Goal: Task Accomplishment & Management: Manage account settings

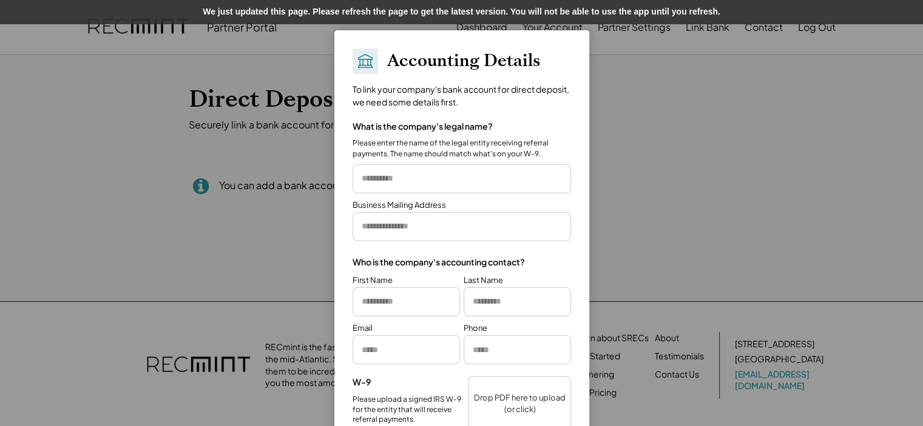
click at [153, 83] on div at bounding box center [461, 213] width 923 height 426
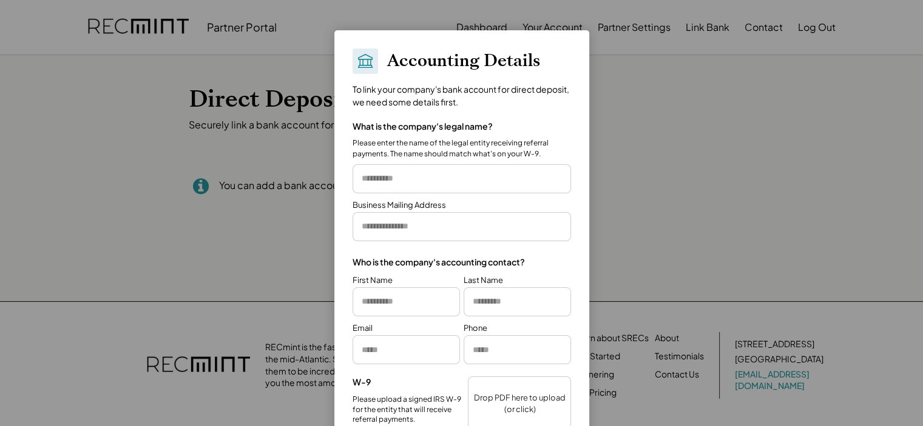
click at [478, 24] on div at bounding box center [461, 213] width 923 height 426
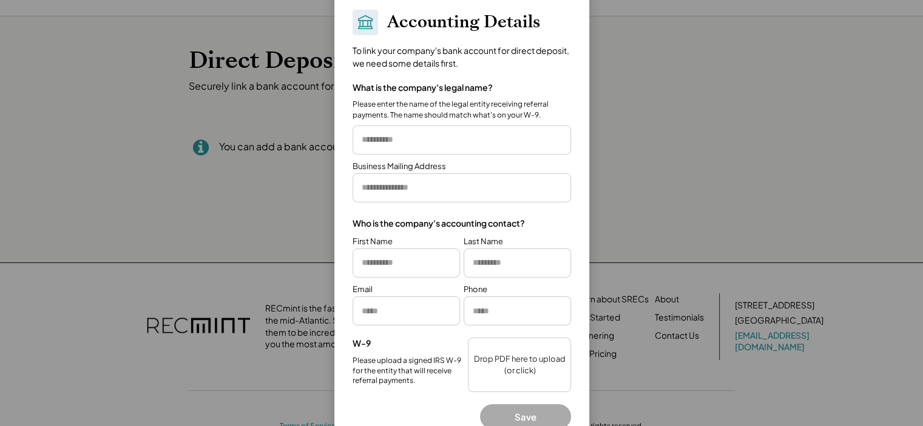
scroll to position [74, 0]
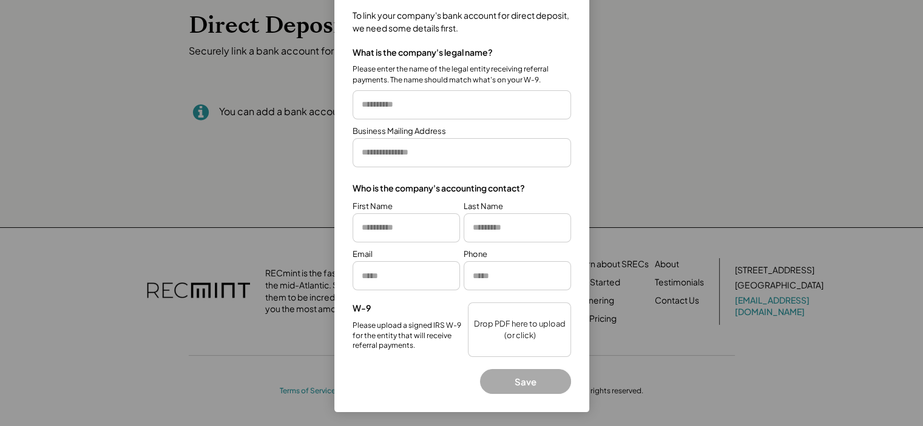
click at [187, 118] on div at bounding box center [461, 213] width 923 height 426
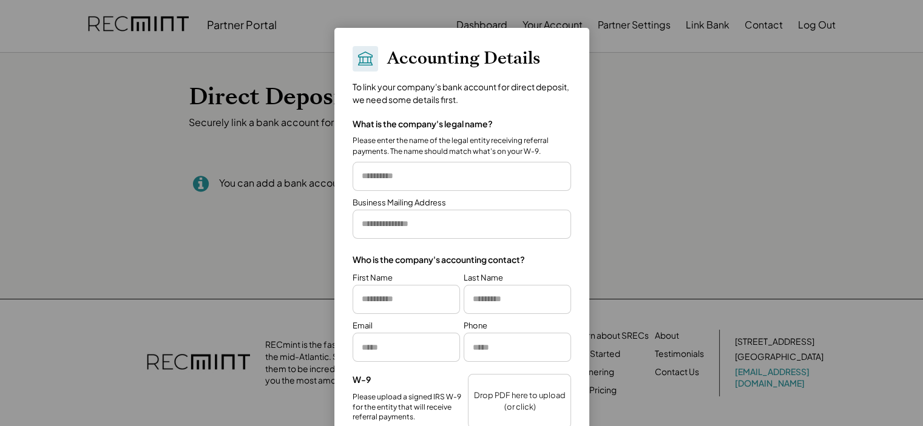
scroll to position [0, 0]
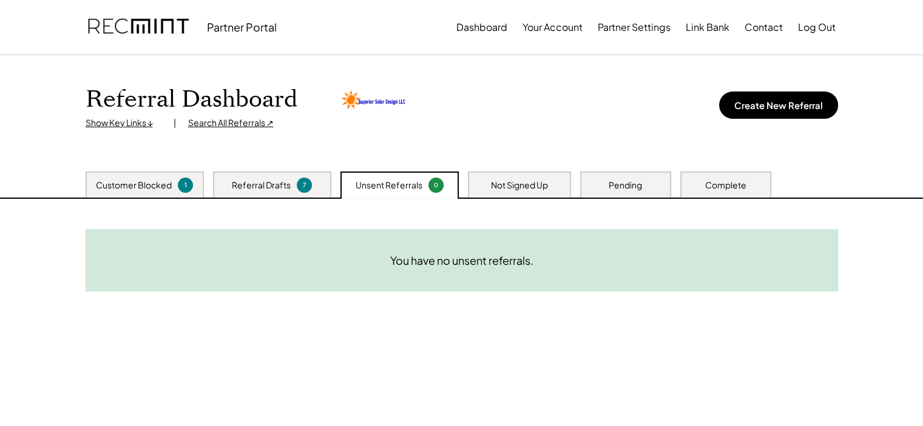
click at [713, 188] on div "Complete" at bounding box center [725, 186] width 41 height 12
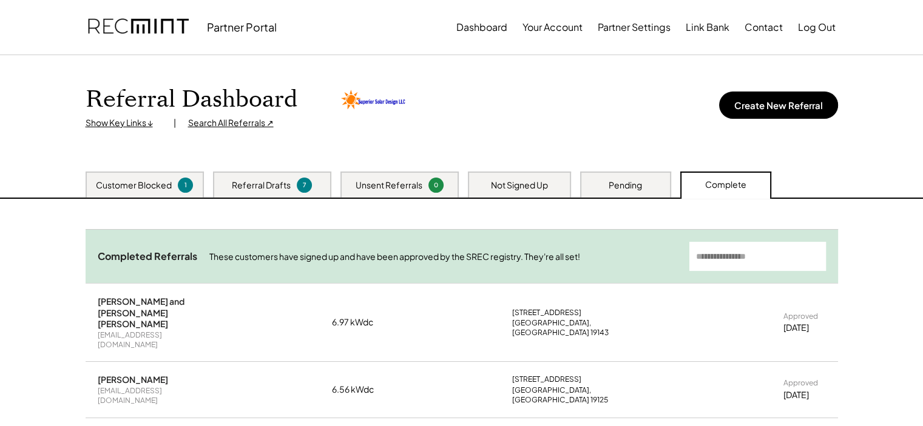
click at [121, 180] on div "Customer Blocked" at bounding box center [134, 186] width 76 height 12
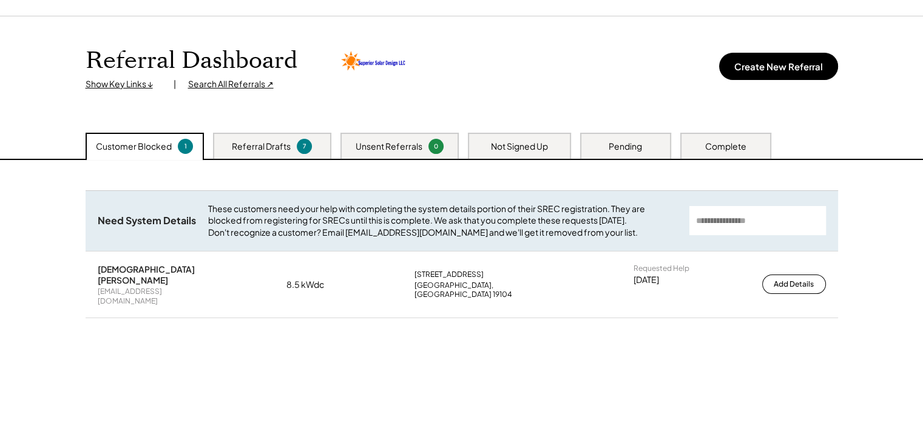
scroll to position [121, 0]
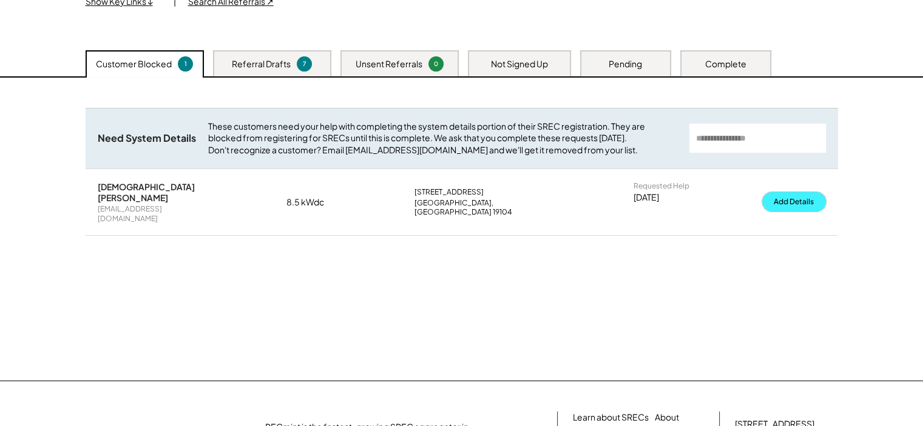
click at [786, 200] on button "Add Details" at bounding box center [794, 201] width 64 height 19
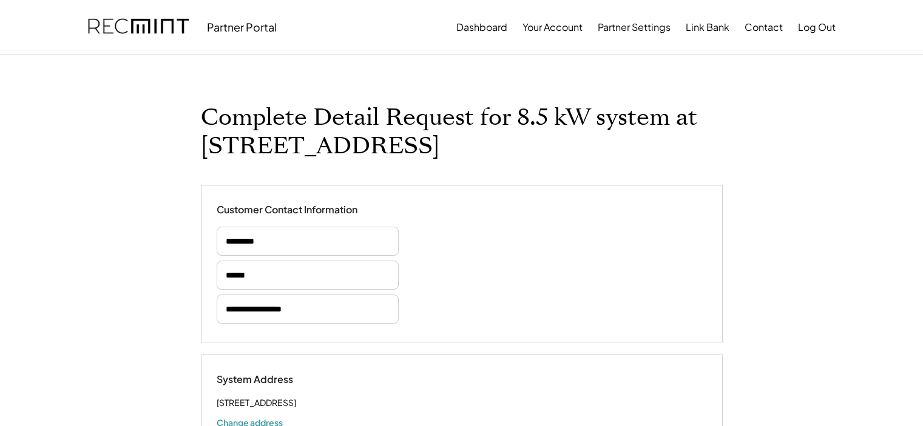
select select "*********"
select select "**********"
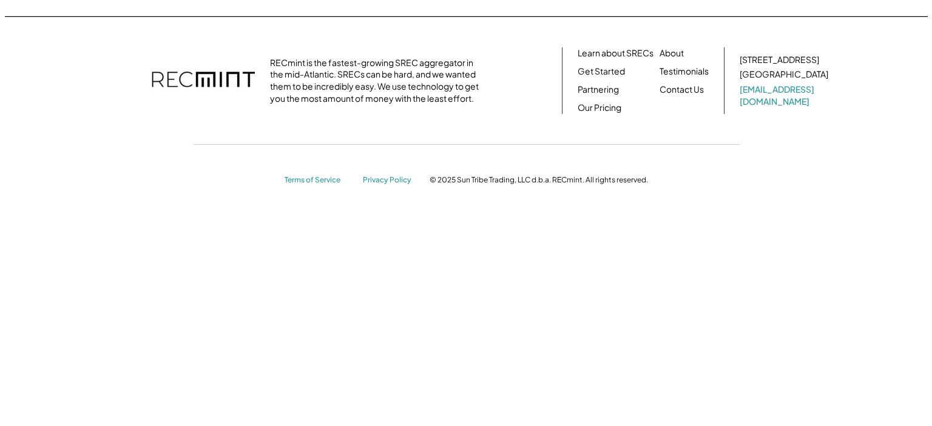
scroll to position [39, 0]
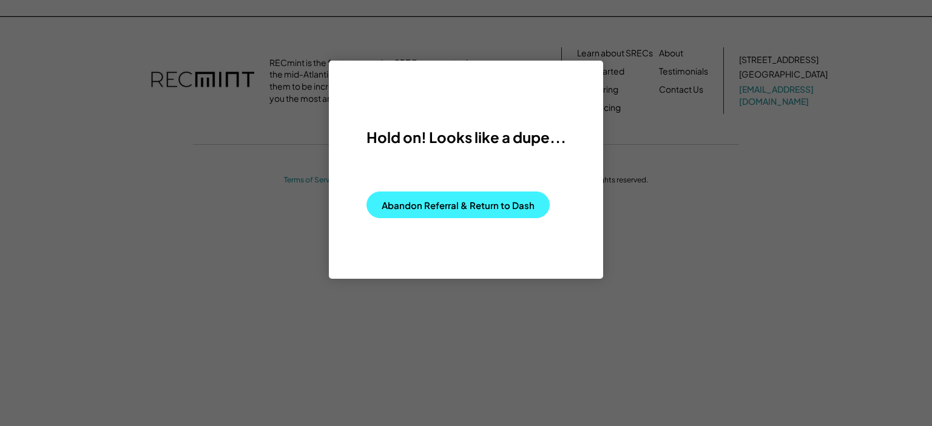
click at [411, 200] on button "Abandon Referral & Return to Dash" at bounding box center [457, 205] width 183 height 27
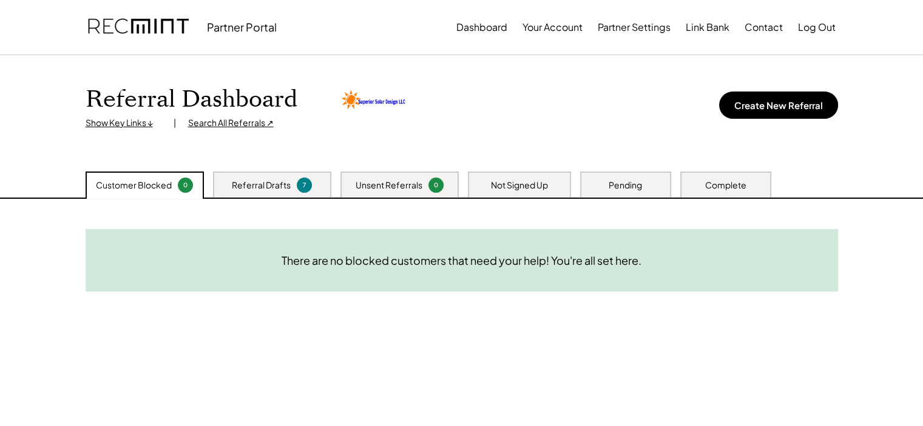
scroll to position [61, 0]
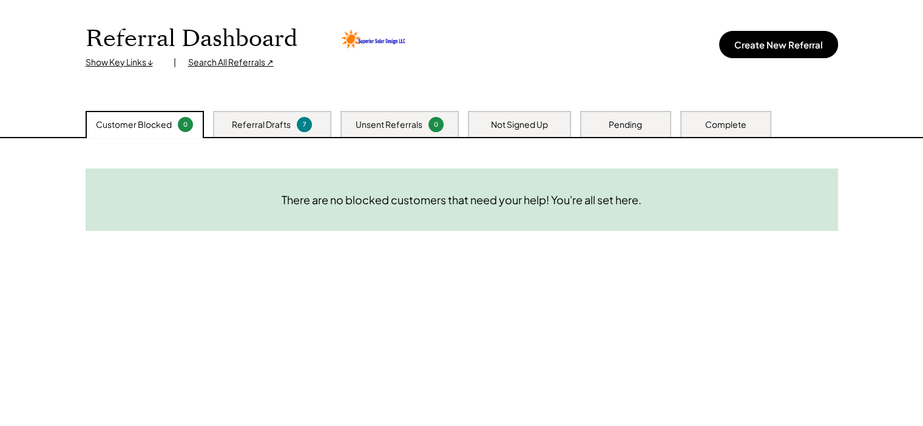
click at [619, 127] on div "Pending" at bounding box center [624, 125] width 33 height 12
click at [519, 122] on div "Not Signed Up" at bounding box center [519, 125] width 57 height 12
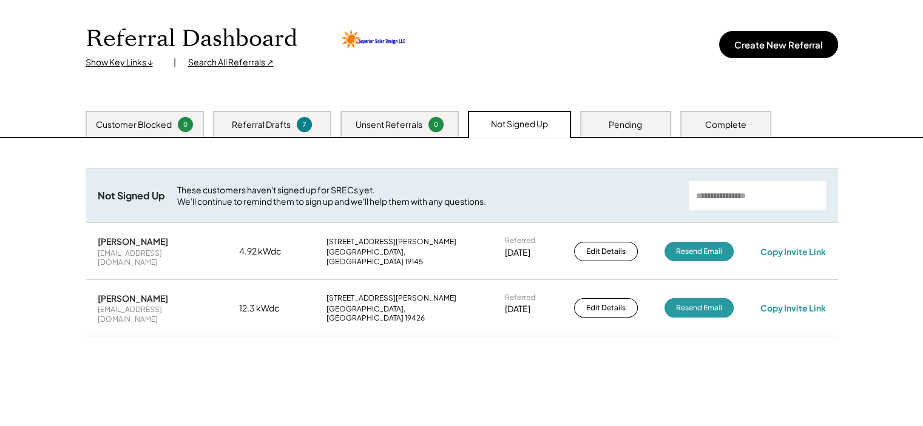
click at [405, 126] on div "Unsent Referrals" at bounding box center [388, 125] width 67 height 12
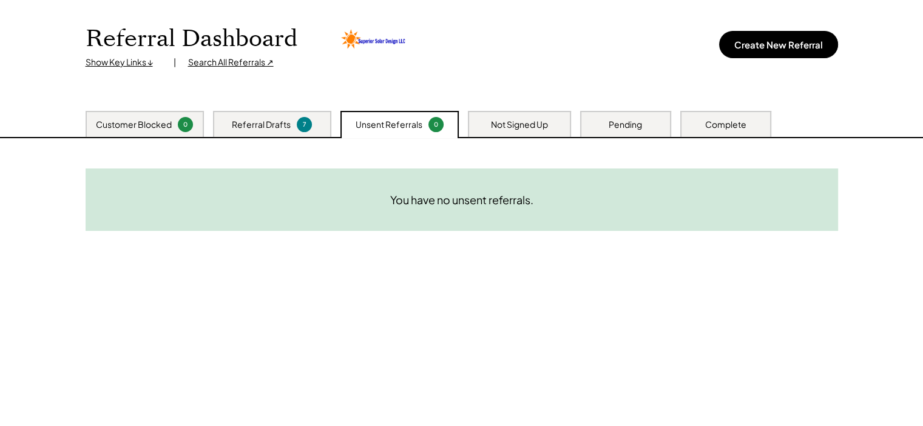
click at [519, 121] on div "Not Signed Up" at bounding box center [519, 125] width 57 height 12
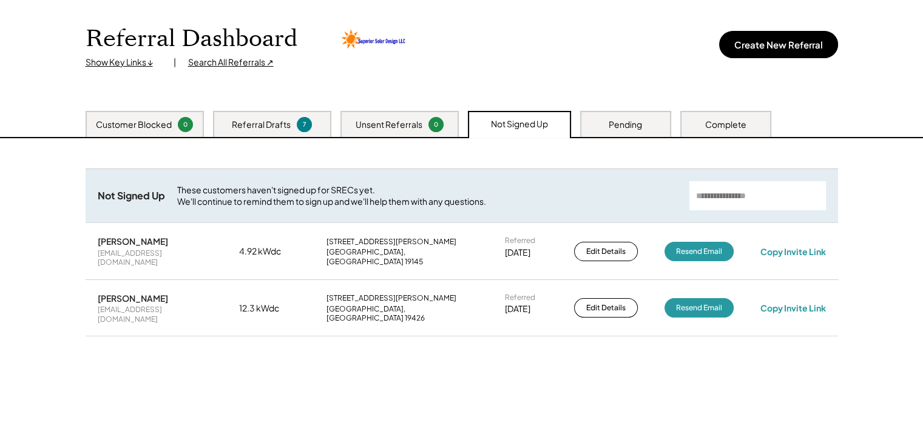
click at [716, 129] on div "Complete" at bounding box center [725, 125] width 41 height 12
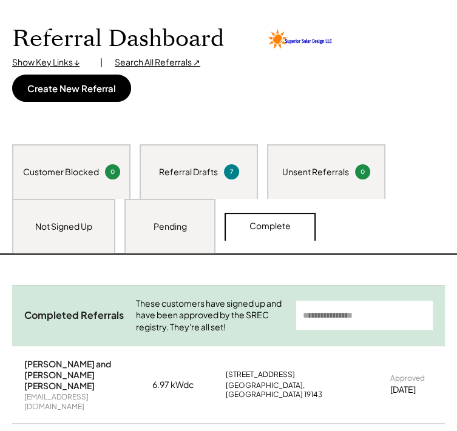
click at [169, 229] on div "Pending" at bounding box center [169, 227] width 33 height 12
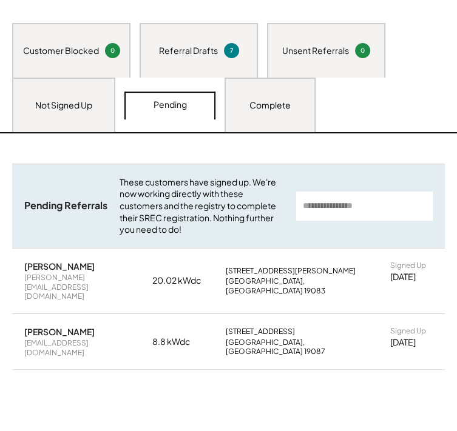
scroll to position [121, 0]
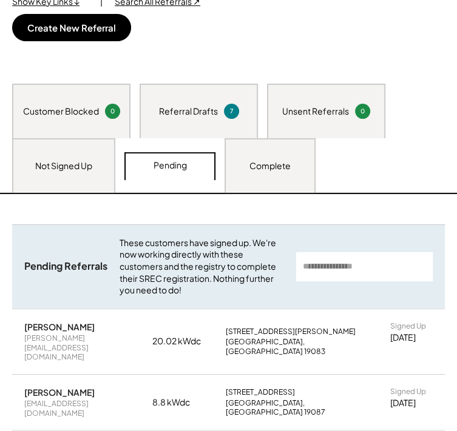
click at [75, 166] on div "Not Signed Up" at bounding box center [63, 166] width 57 height 12
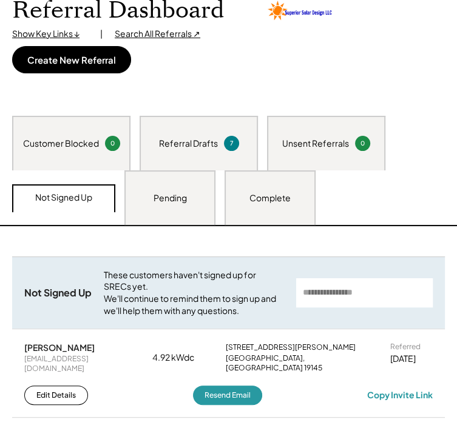
scroll to position [61, 0]
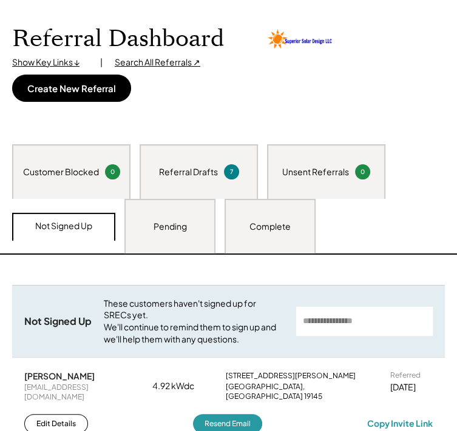
click at [167, 230] on div "Pending" at bounding box center [169, 227] width 33 height 12
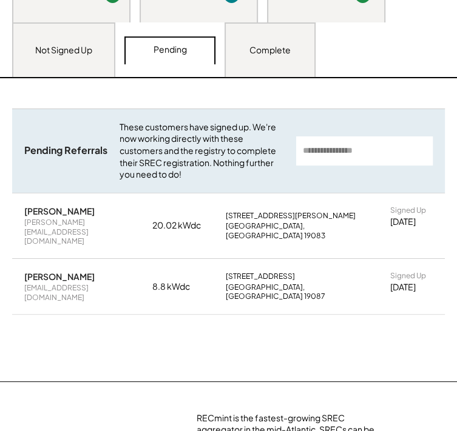
scroll to position [243, 0]
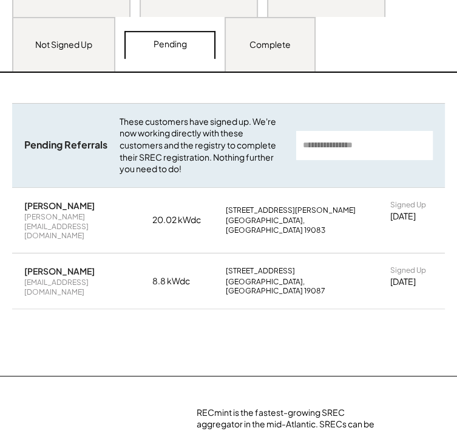
click at [303, 323] on div "Need System Details These customers need your help with completing the system d…" at bounding box center [228, 224] width 457 height 303
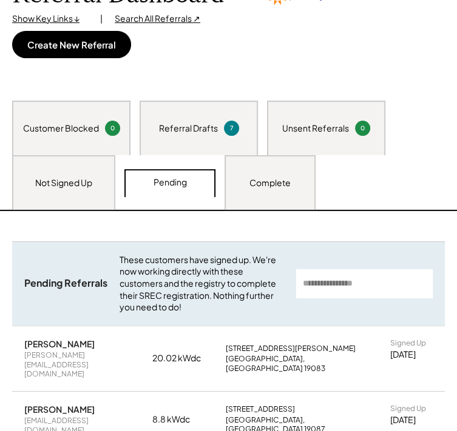
scroll to position [61, 0]
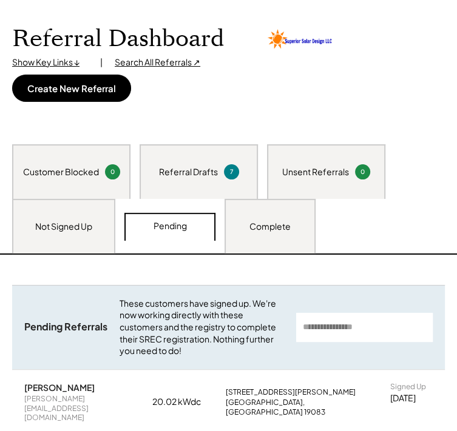
click at [334, 172] on div "Unsent Referrals" at bounding box center [315, 172] width 67 height 12
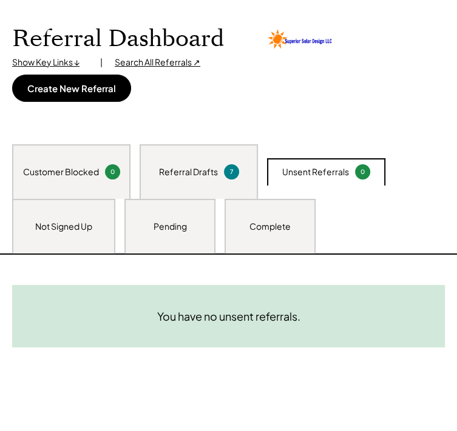
scroll to position [121, 0]
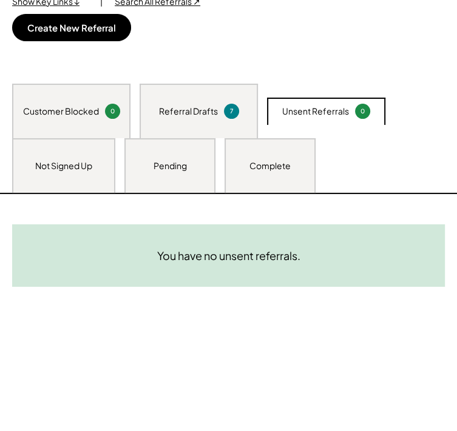
click at [79, 159] on div "Not Signed Up" at bounding box center [63, 165] width 103 height 55
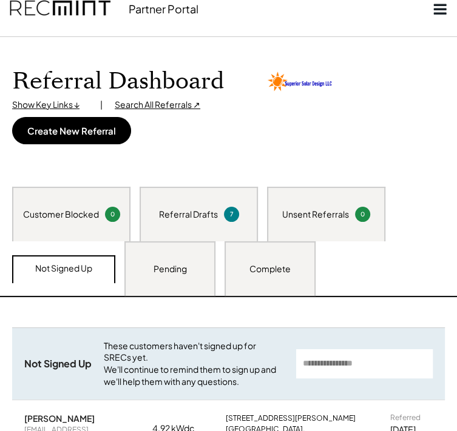
scroll to position [0, 0]
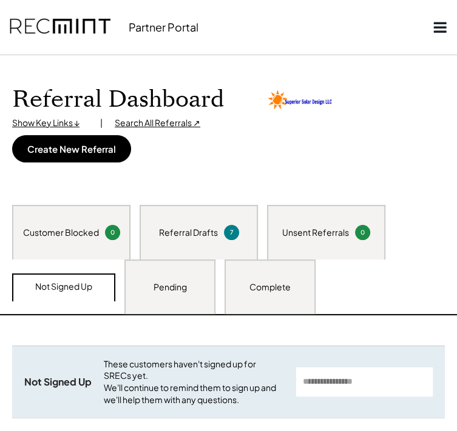
click at [183, 233] on div "Referral Drafts" at bounding box center [188, 233] width 59 height 12
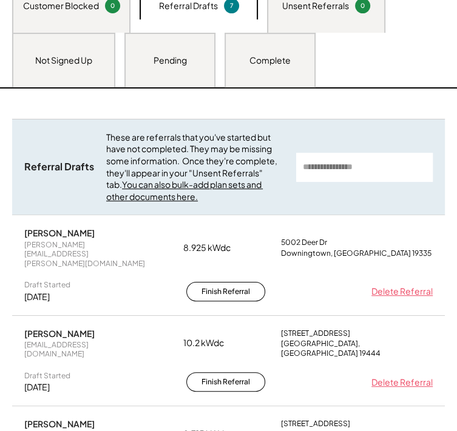
scroll to position [61, 0]
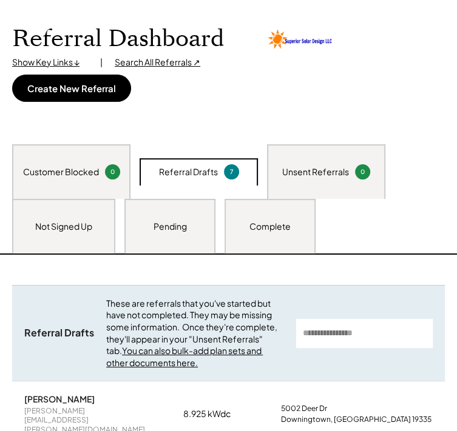
click at [275, 229] on div "Complete" at bounding box center [269, 227] width 41 height 12
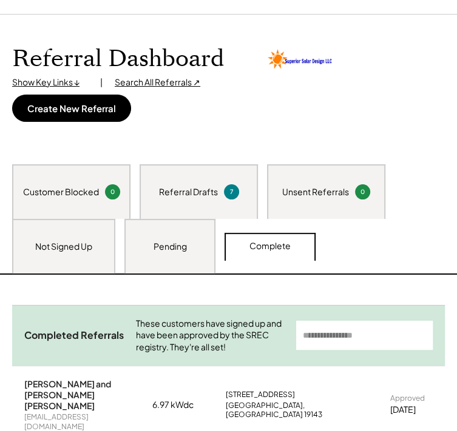
scroll to position [0, 0]
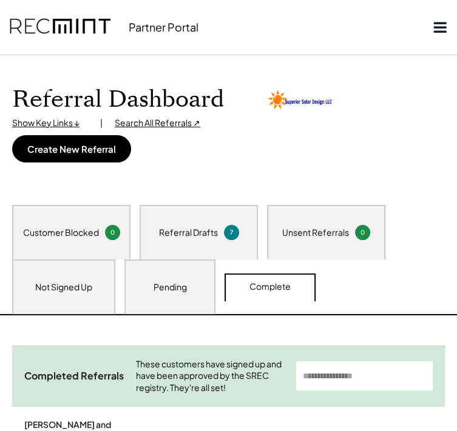
click at [318, 157] on div "Referral Dashboard Show Key Links ↓ | Search All Referrals ↗ Create New Referral" at bounding box center [228, 124] width 432 height 77
